Goal: Transaction & Acquisition: Purchase product/service

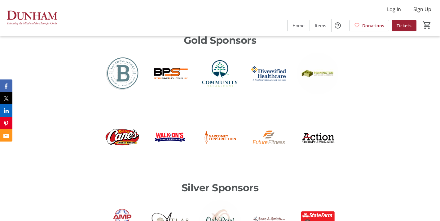
scroll to position [1100, 0]
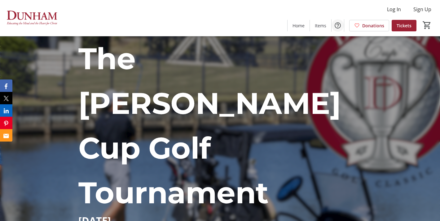
click at [338, 26] on mat-icon "Help" at bounding box center [337, 25] width 7 height 7
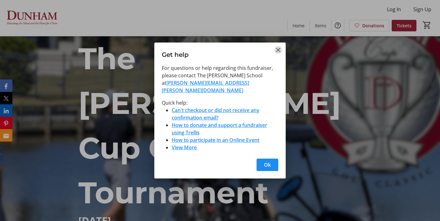
click at [279, 53] on mat-icon "Close" at bounding box center [277, 49] width 7 height 7
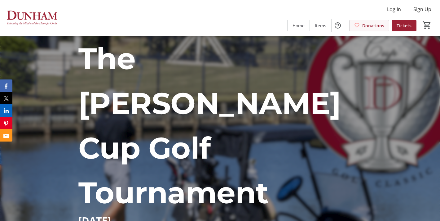
click at [372, 27] on span "Donations" at bounding box center [373, 25] width 22 height 7
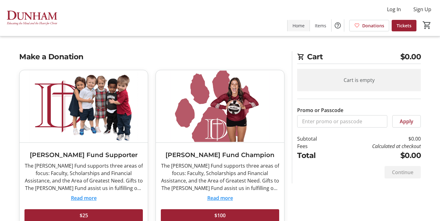
click at [300, 24] on span "Home" at bounding box center [298, 25] width 12 height 7
